Goal: Task Accomplishment & Management: Use online tool/utility

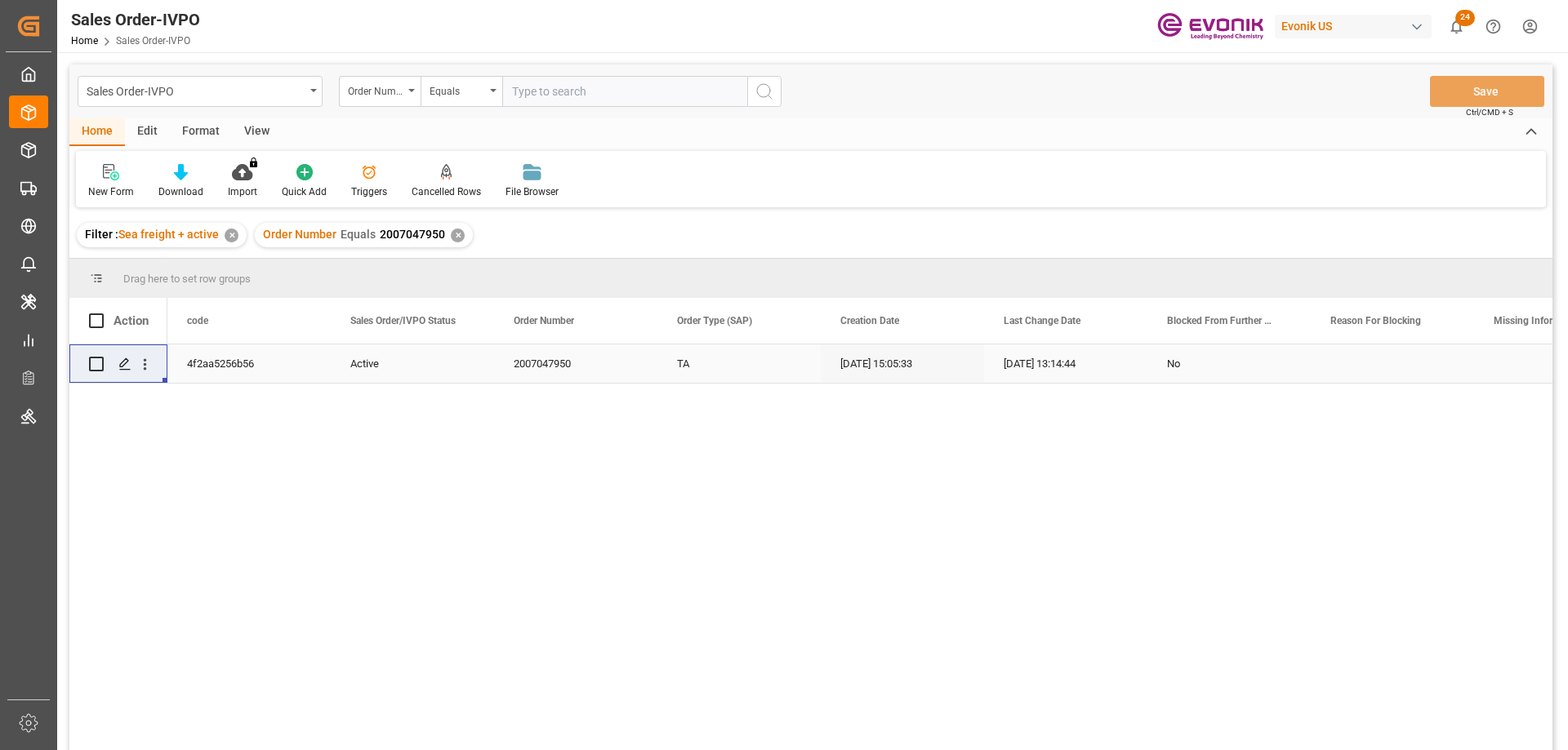
click at [572, 85] on input "text" at bounding box center [624, 91] width 245 height 31
type input "0046466929"
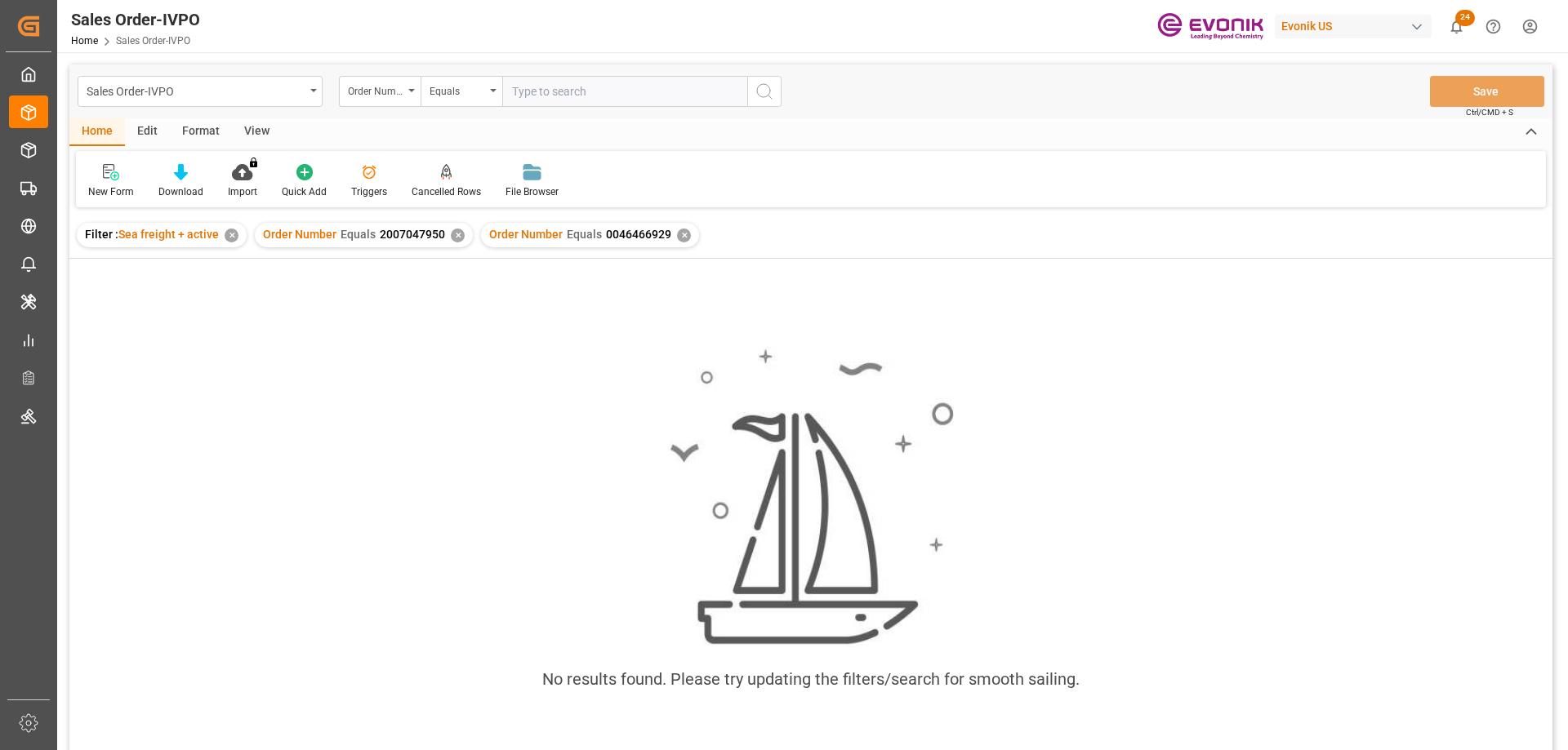
click at [456, 236] on div "✕" at bounding box center [458, 236] width 13 height 13
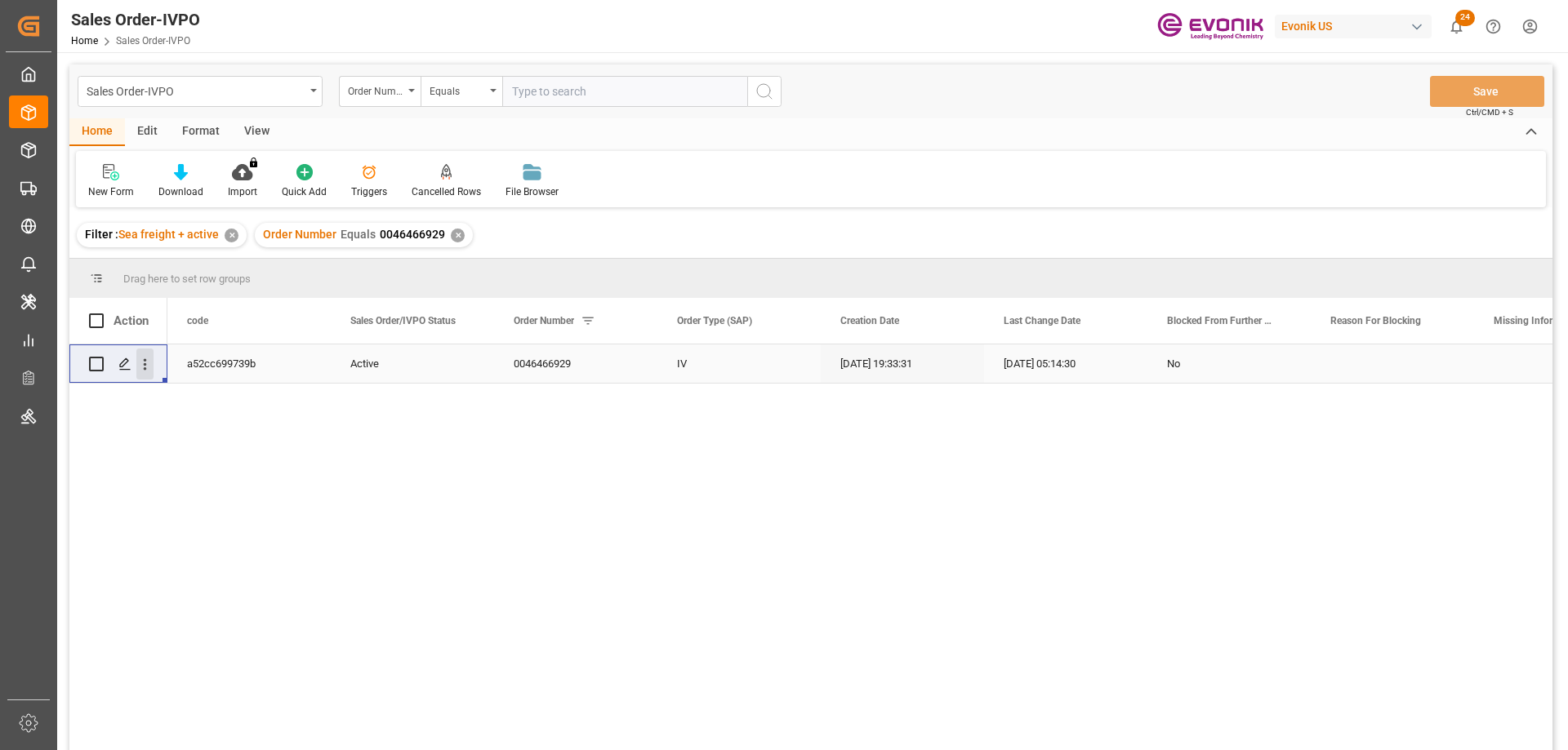
click at [144, 366] on icon "open menu" at bounding box center [145, 364] width 17 height 17
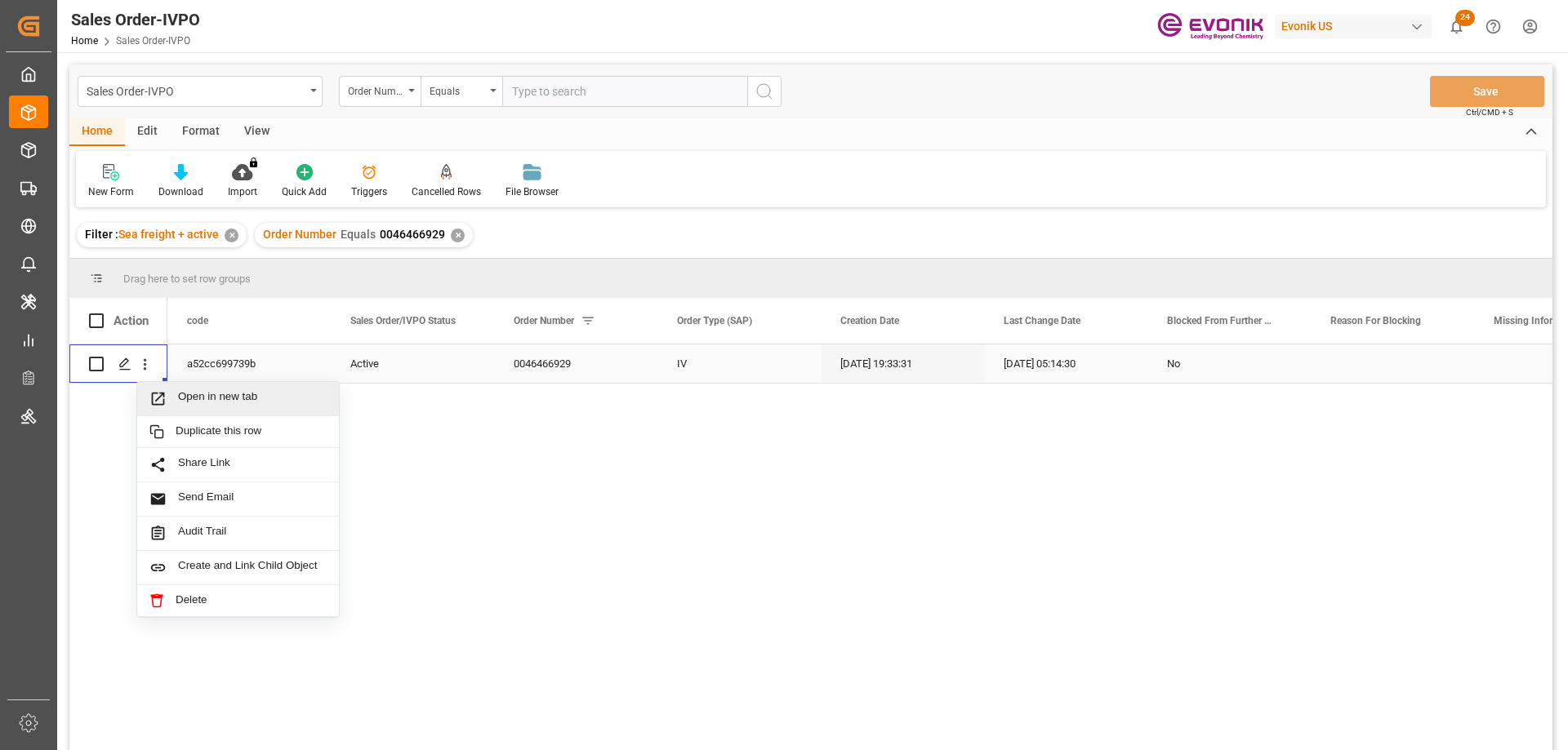
click at [235, 408] on span "Open in new tab" at bounding box center [252, 399] width 148 height 17
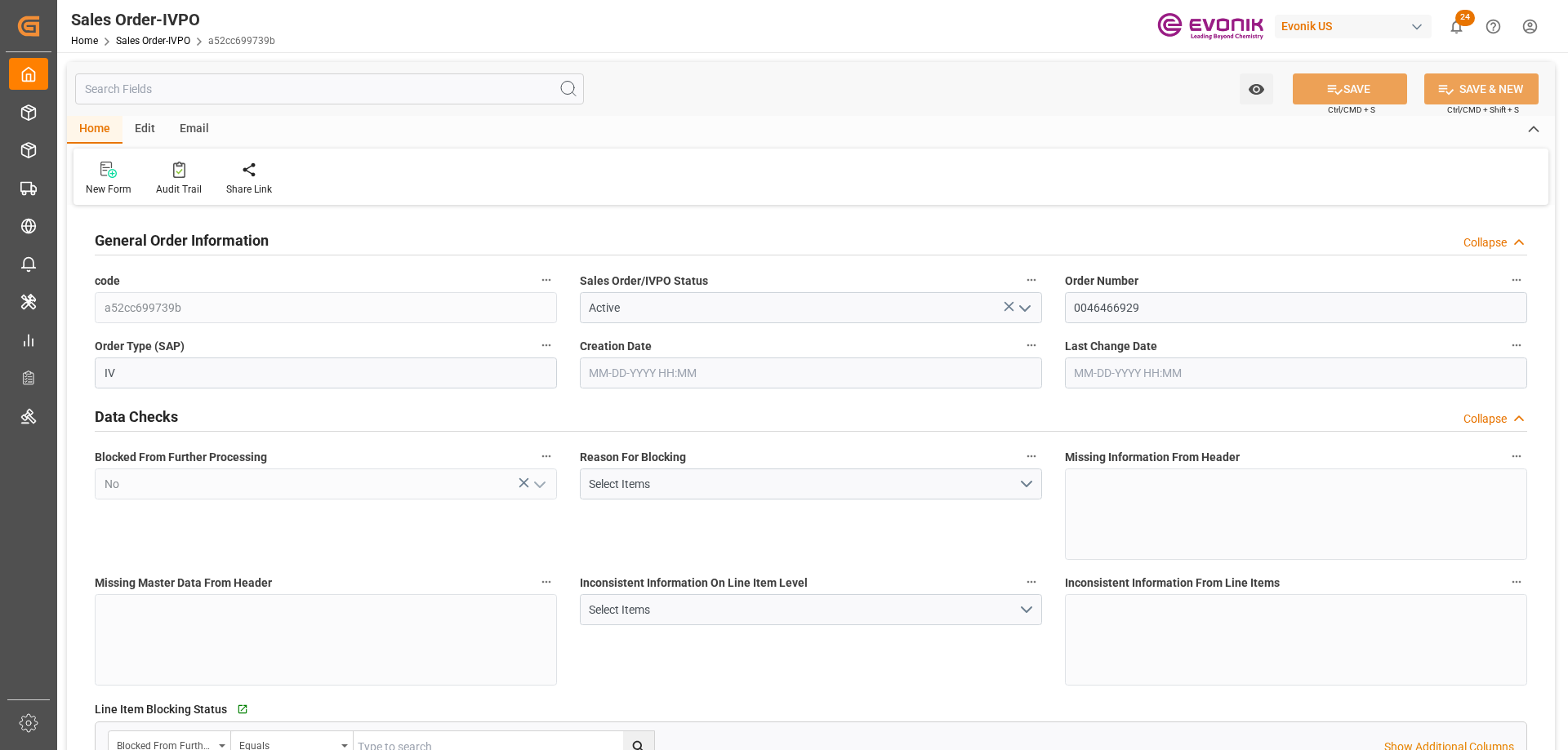
type input "NLRTM"
type input "0"
type input "1"
type input "2"
type input "17252"
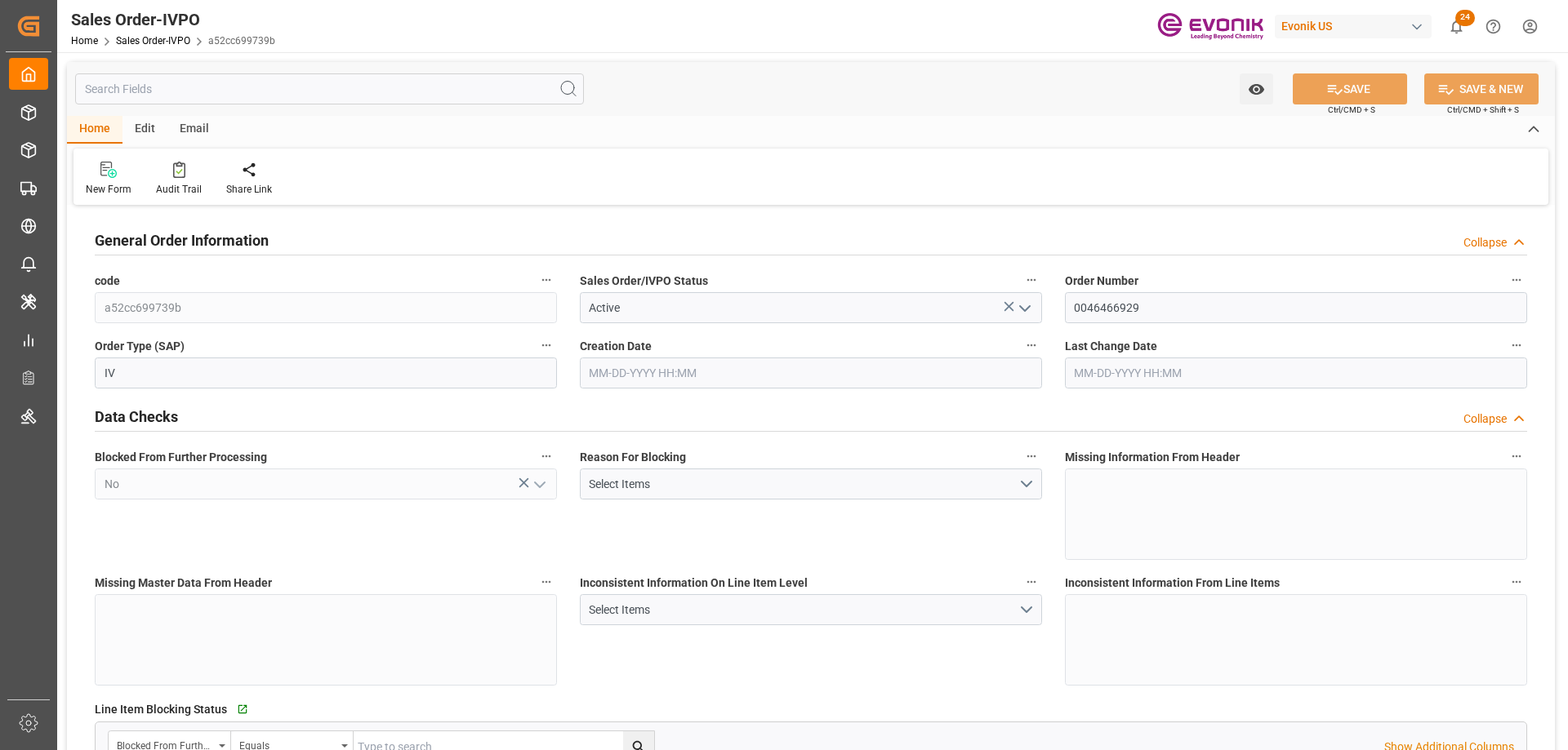
type input "0"
type input "17000"
type input "30"
type input "[DATE] 19:33"
type input "[DATE] 05:14"
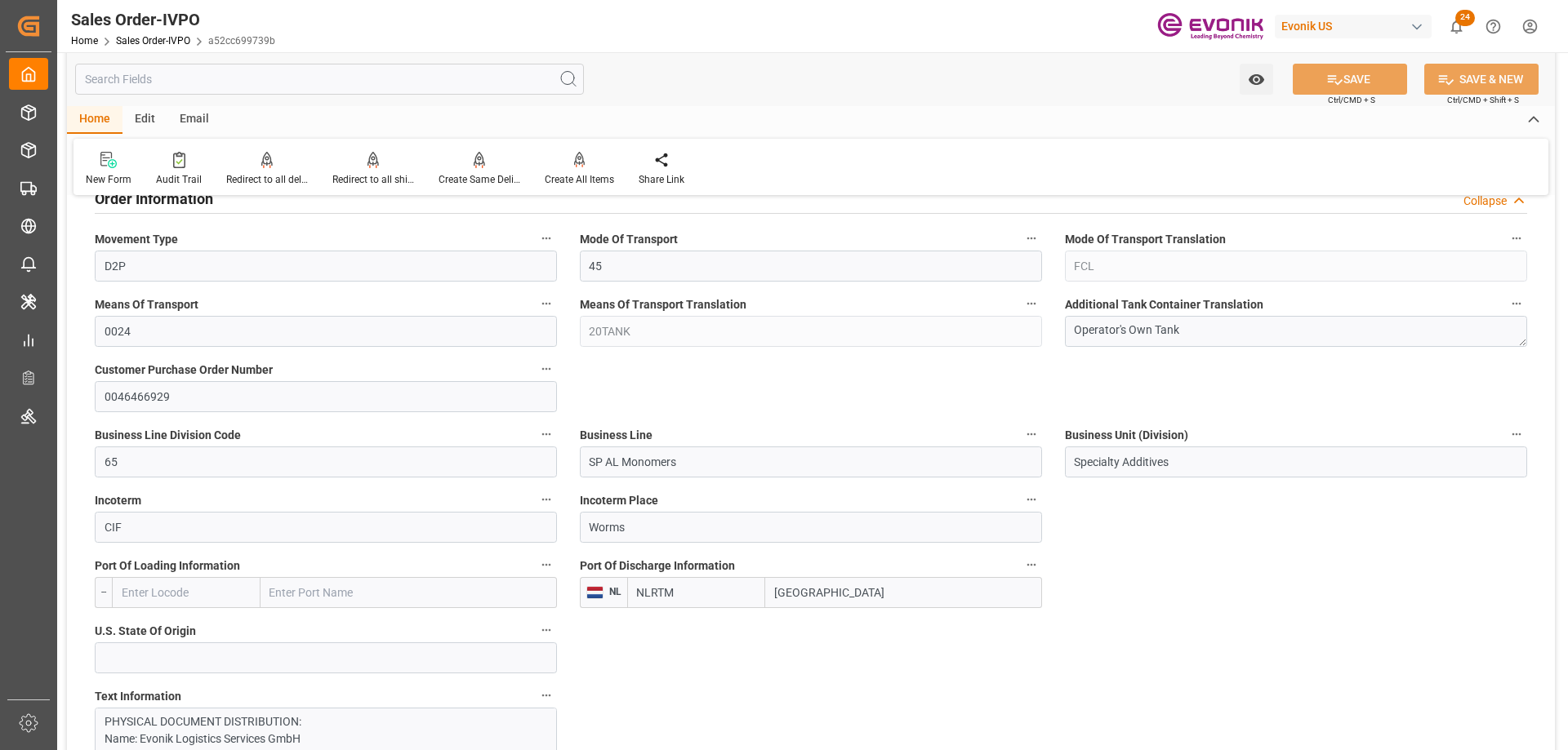
scroll to position [653, 0]
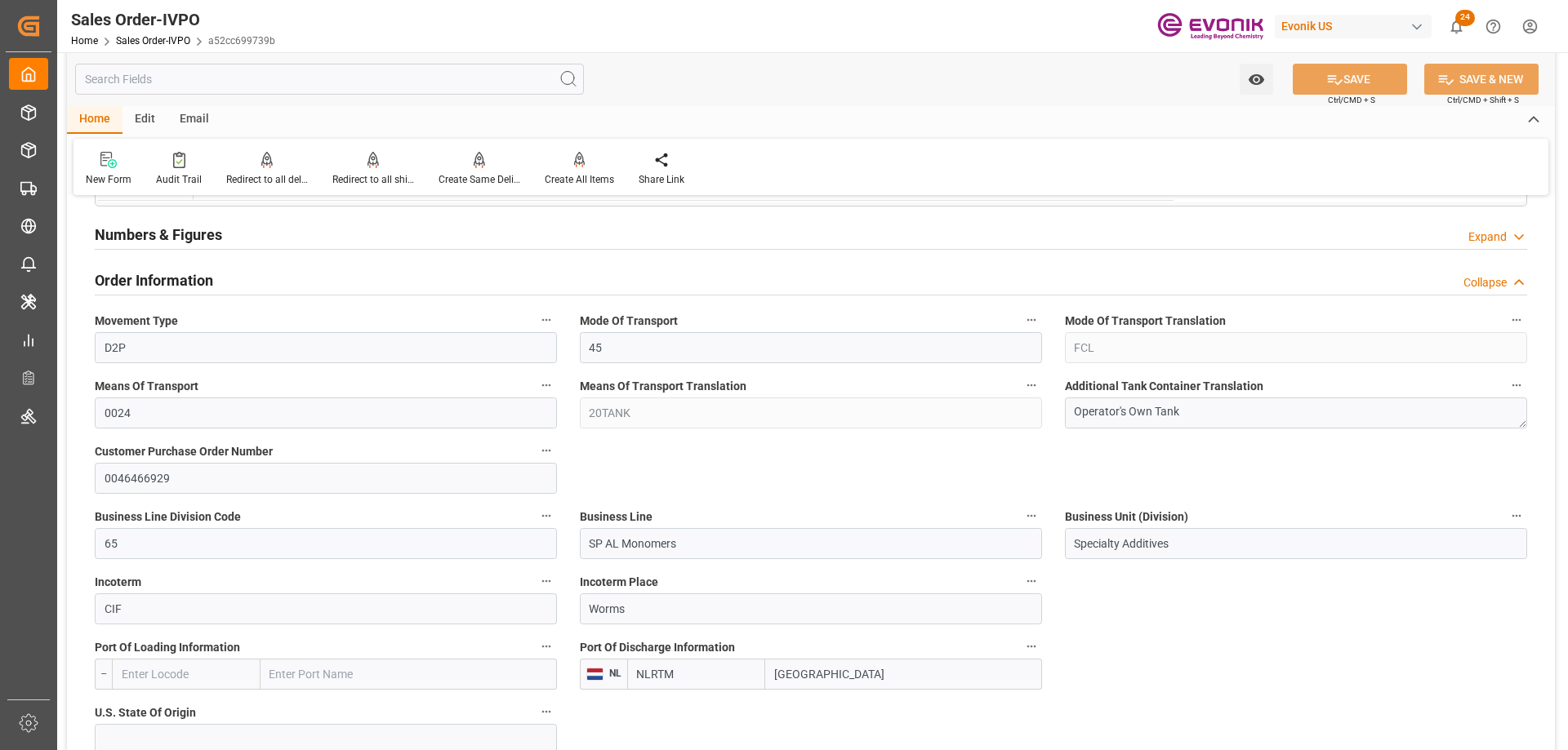
click at [338, 79] on input "text" at bounding box center [329, 79] width 509 height 31
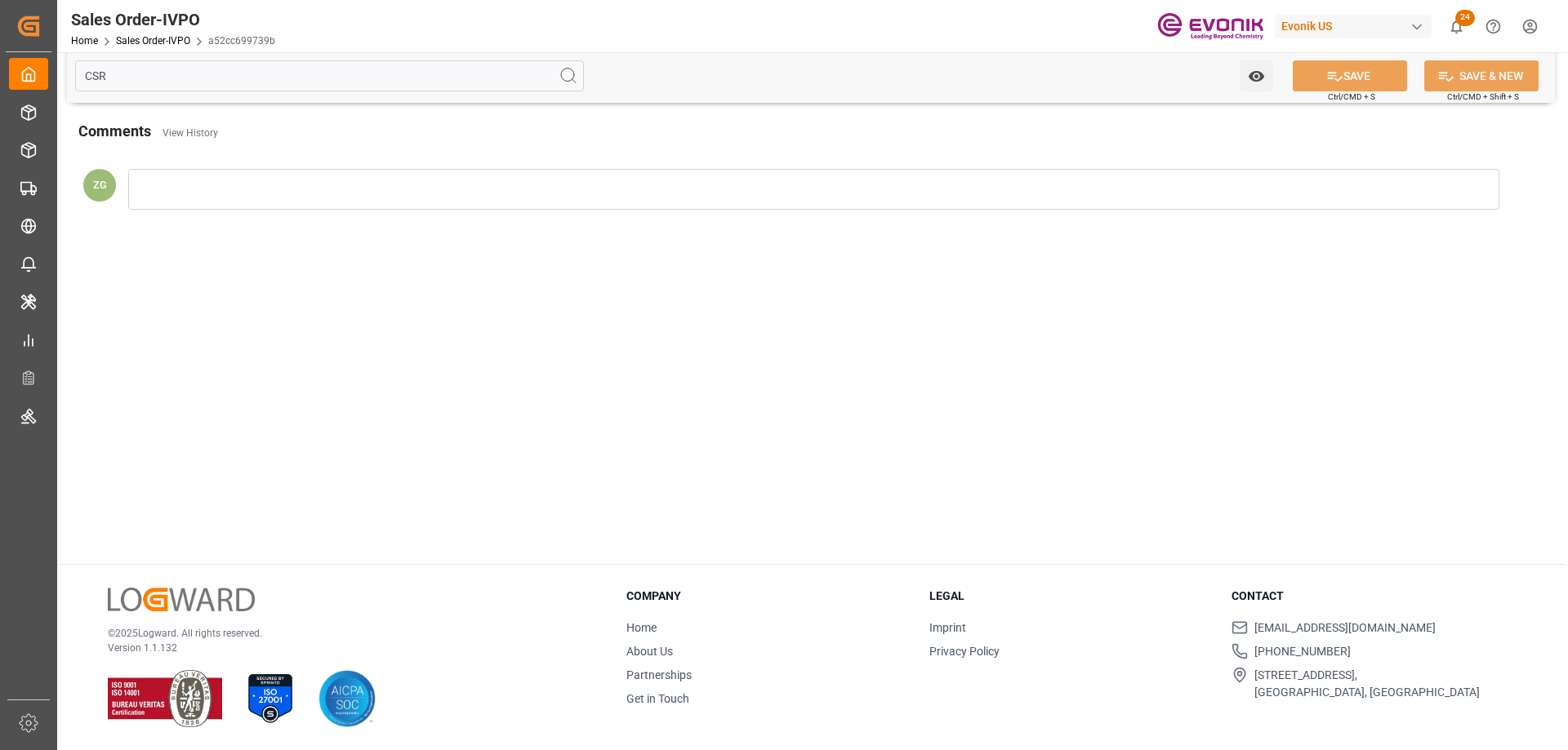
scroll to position [0, 0]
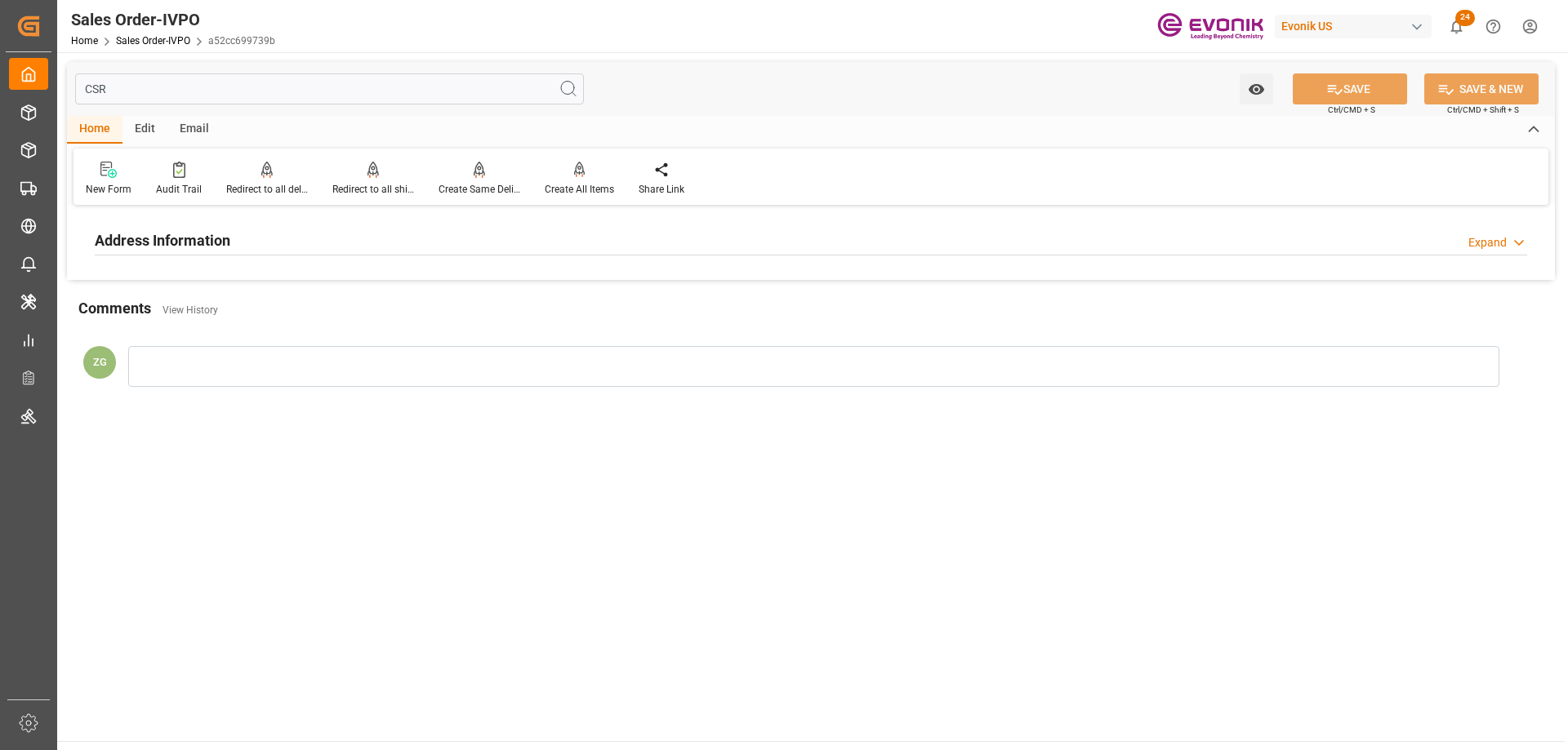
type input "CSR"
click at [230, 244] on h2 "Address Information" at bounding box center [162, 240] width 136 height 22
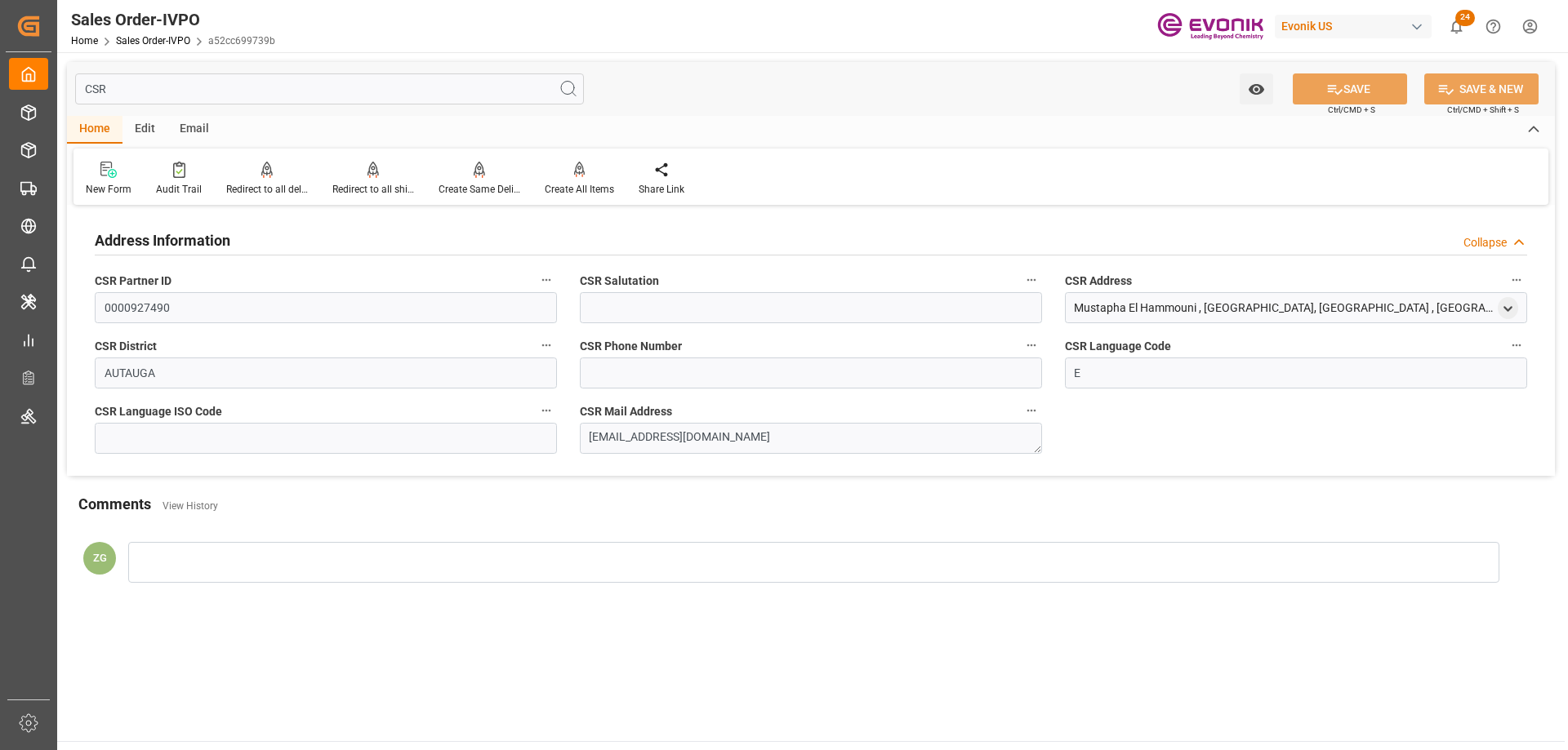
click at [137, 88] on input "CSR" at bounding box center [329, 88] width 509 height 31
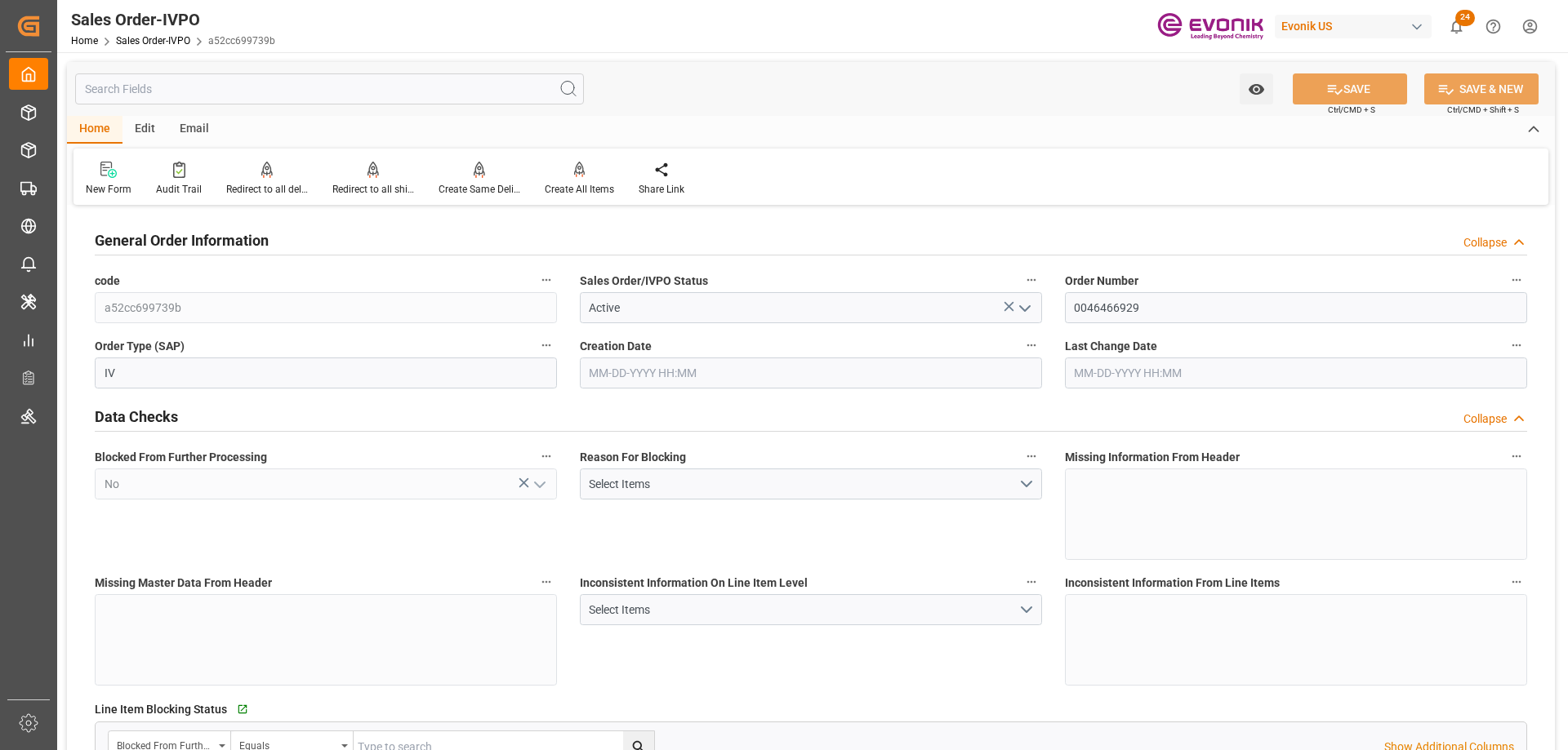
type input "NLRTM"
type input "0"
type input "1"
type input "2"
type input "17252"
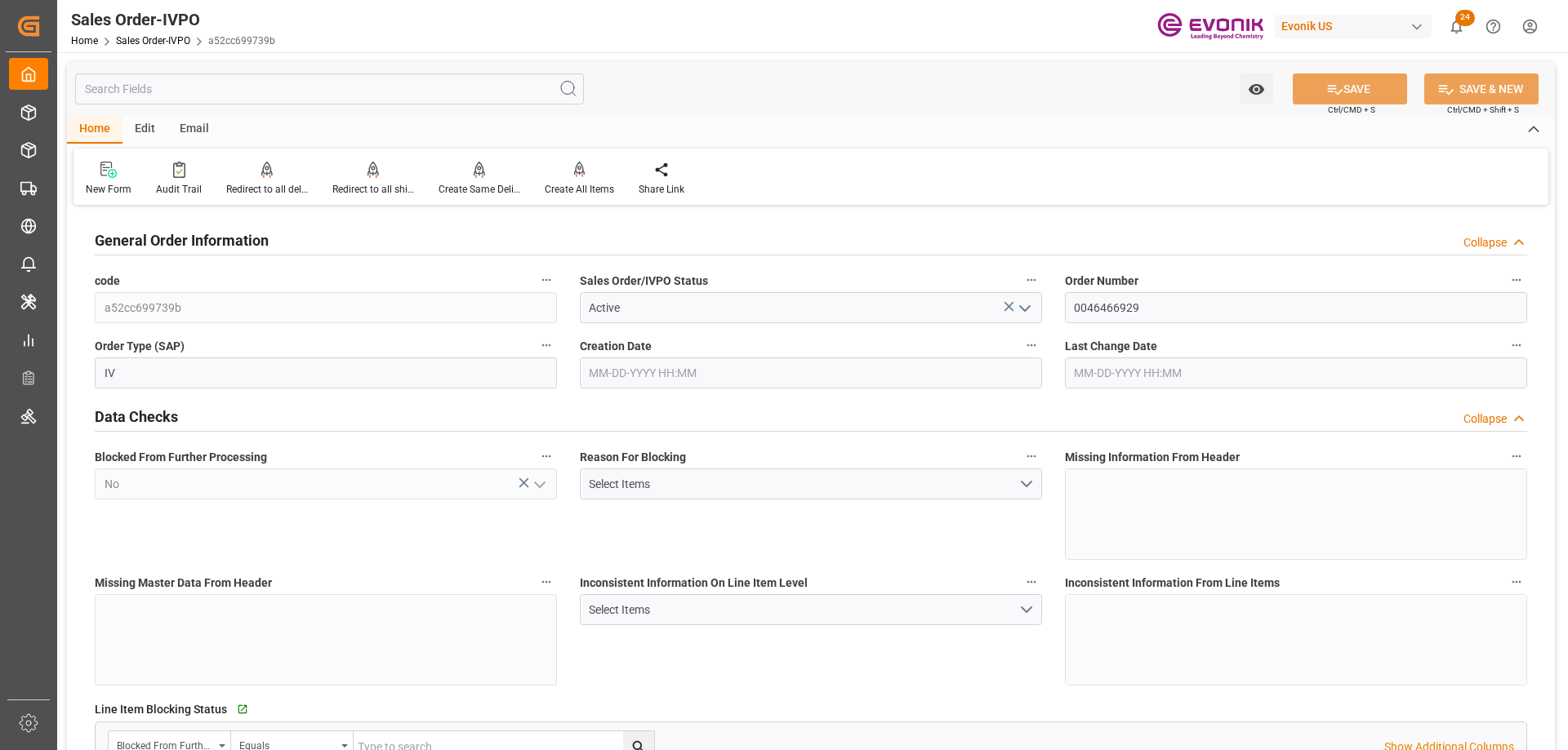
type input "0"
type input "17000"
type input "30"
type input "[DATE] 19:33"
type input "[DATE] 05:14"
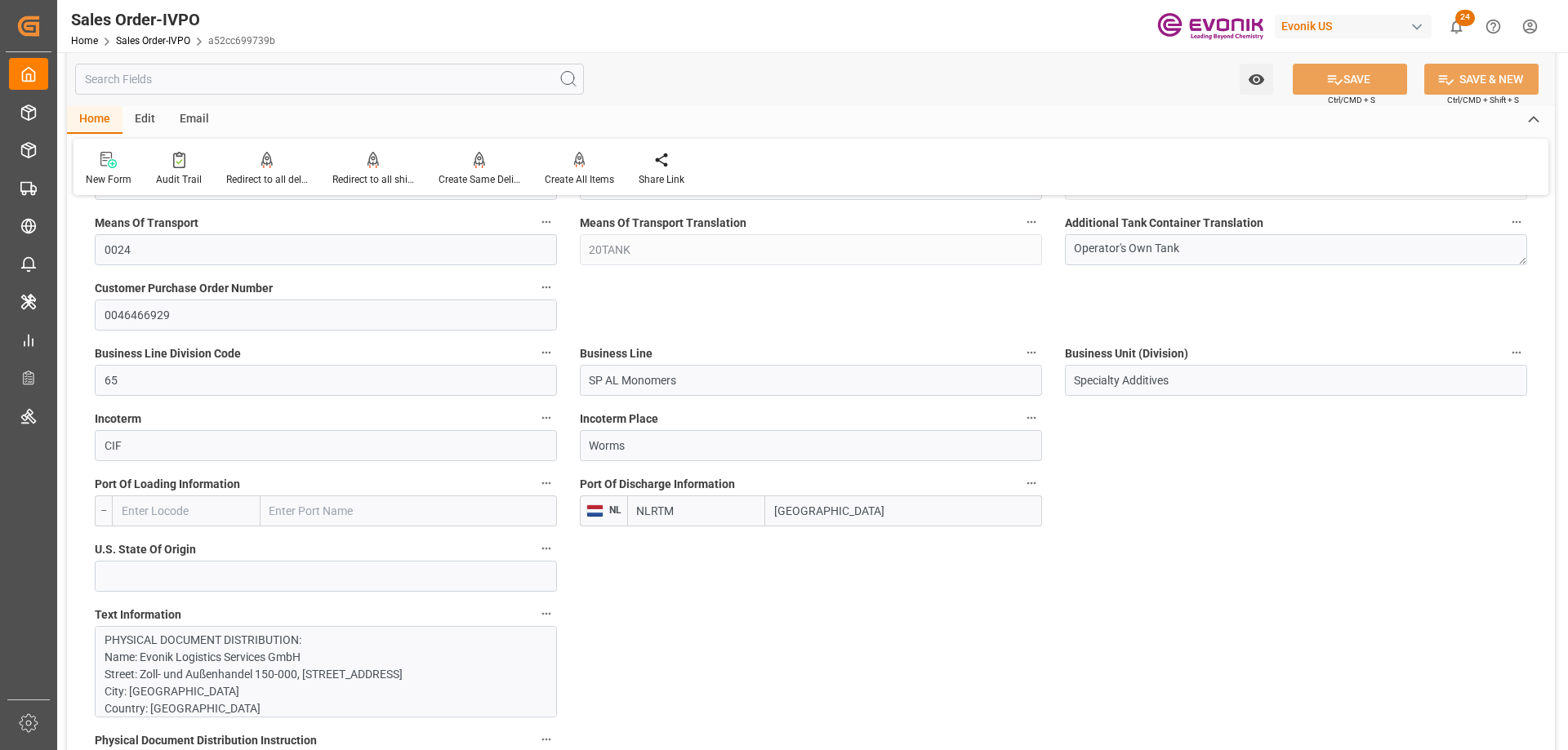
scroll to position [980, 0]
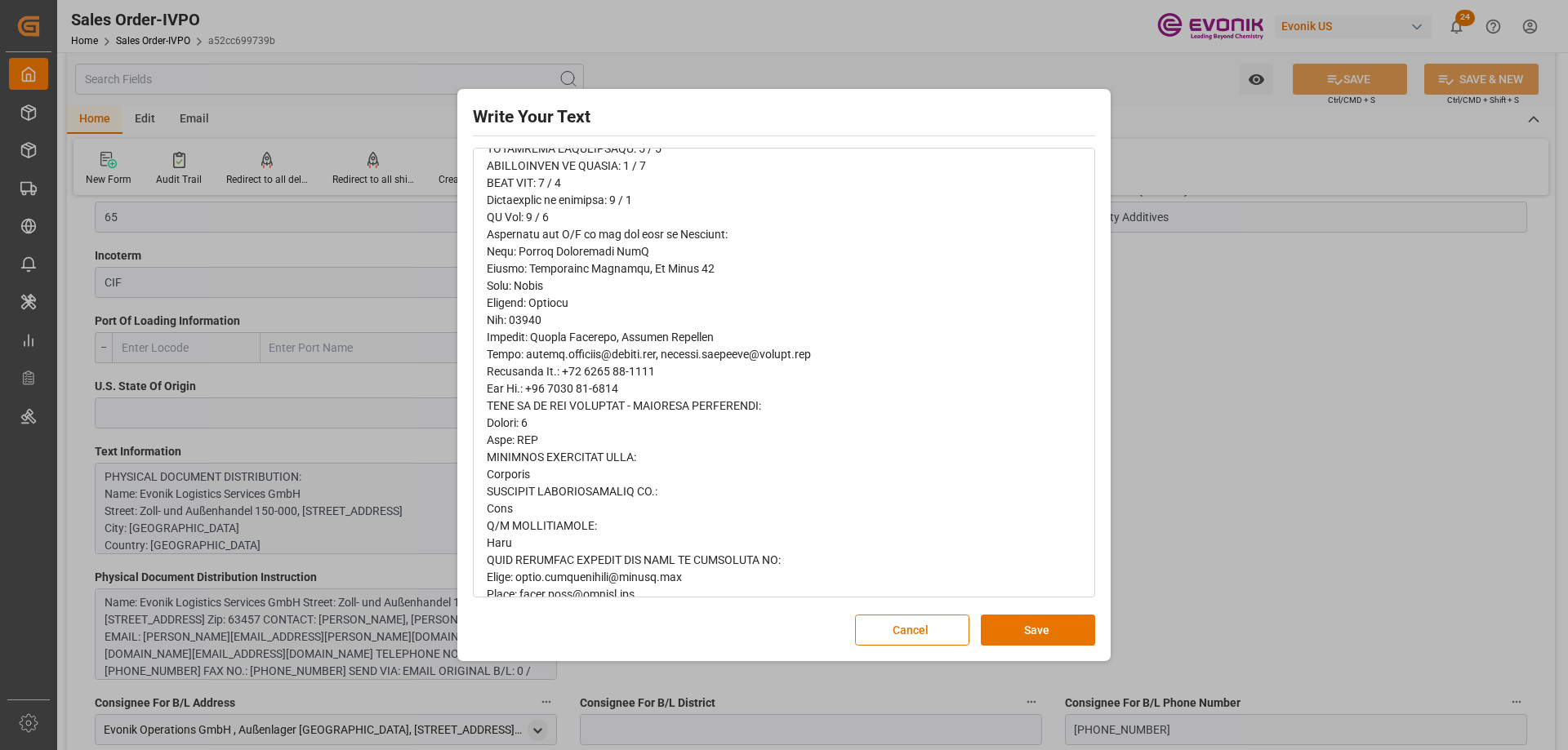
scroll to position [448, 0]
